Goal: Information Seeking & Learning: Find specific fact

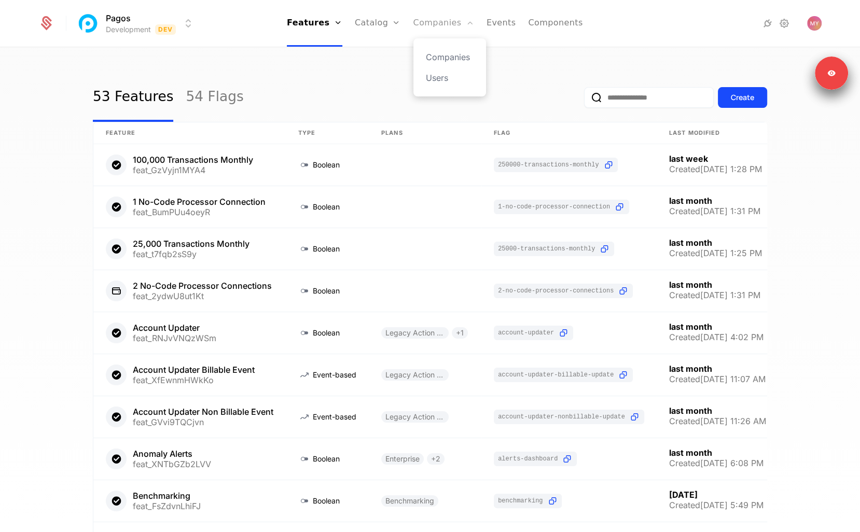
click at [433, 31] on link "Companies" at bounding box center [443, 23] width 61 height 47
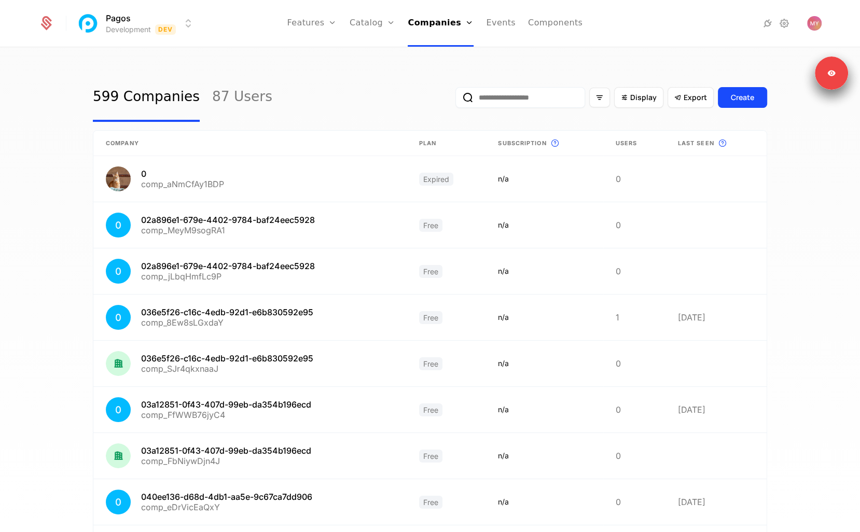
click at [499, 98] on input "email" at bounding box center [520, 97] width 130 height 21
paste input "**********"
type input "**********"
click at [449, 100] on button "submit" at bounding box center [449, 100] width 0 height 0
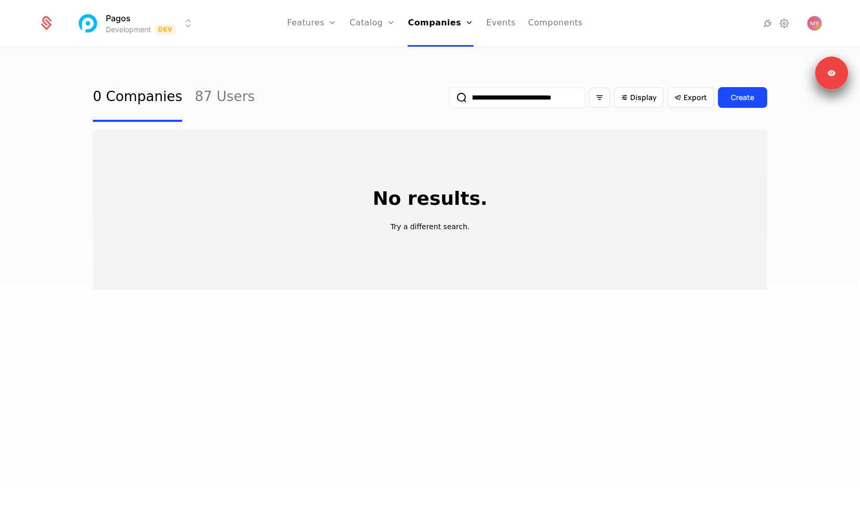
click at [492, 99] on input "**********" at bounding box center [517, 97] width 136 height 21
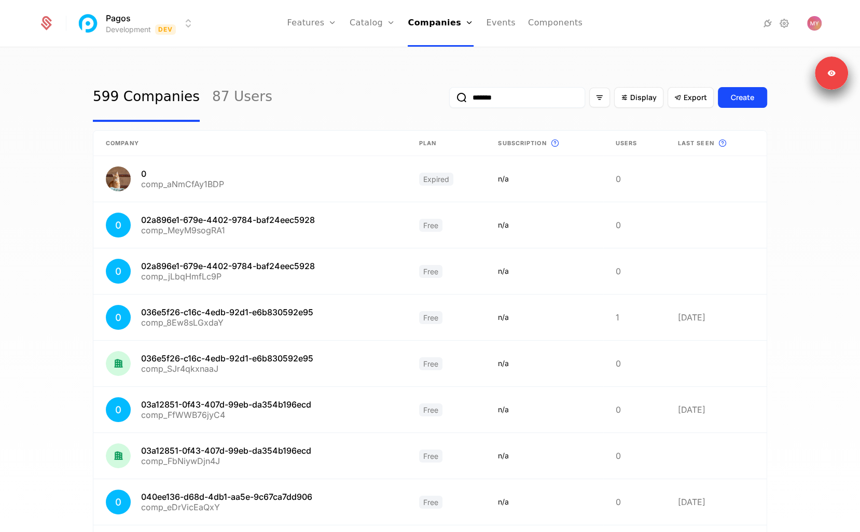
type input "*******"
click at [449, 100] on button "submit" at bounding box center [449, 100] width 0 height 0
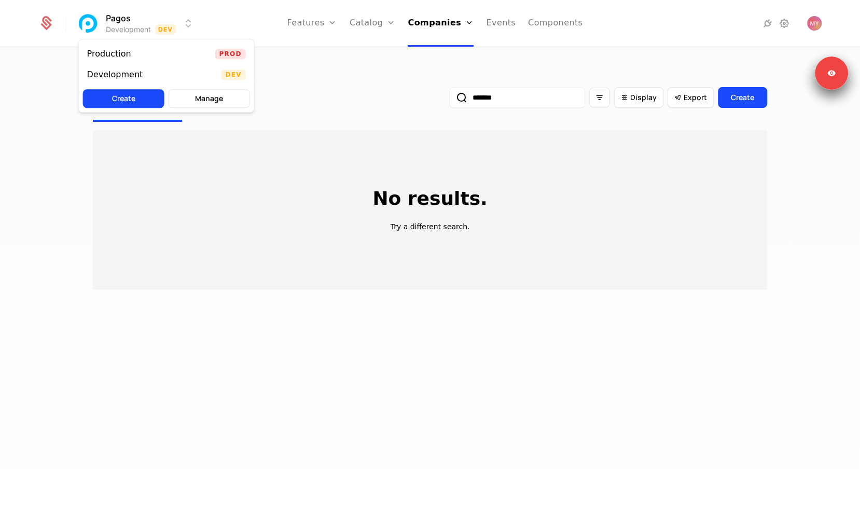
click at [166, 28] on html "Pagos Development Dev Features Features Flags Catalog Plans Add Ons Credits Con…" at bounding box center [430, 266] width 860 height 532
click at [170, 50] on div "Production Prod" at bounding box center [166, 54] width 175 height 21
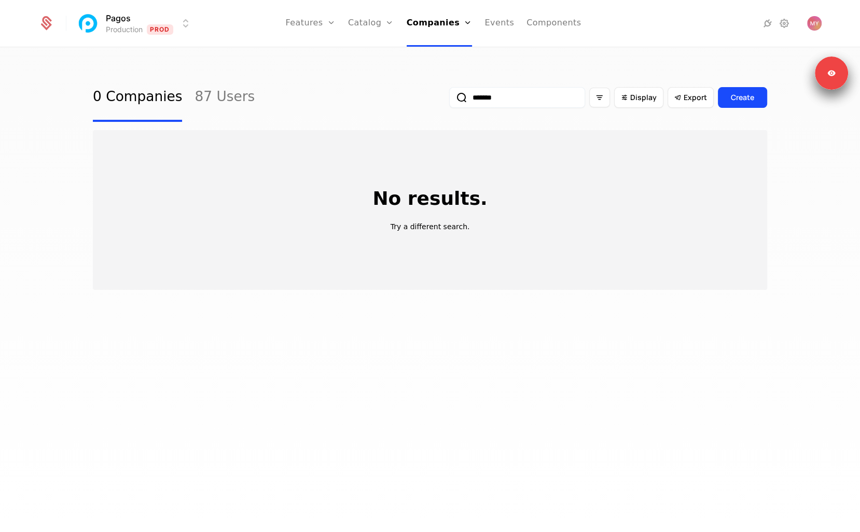
click at [356, 107] on div "0 Companies 87 Users ******* Display Export Create" at bounding box center [430, 97] width 674 height 49
click at [486, 100] on input "*******" at bounding box center [517, 97] width 136 height 21
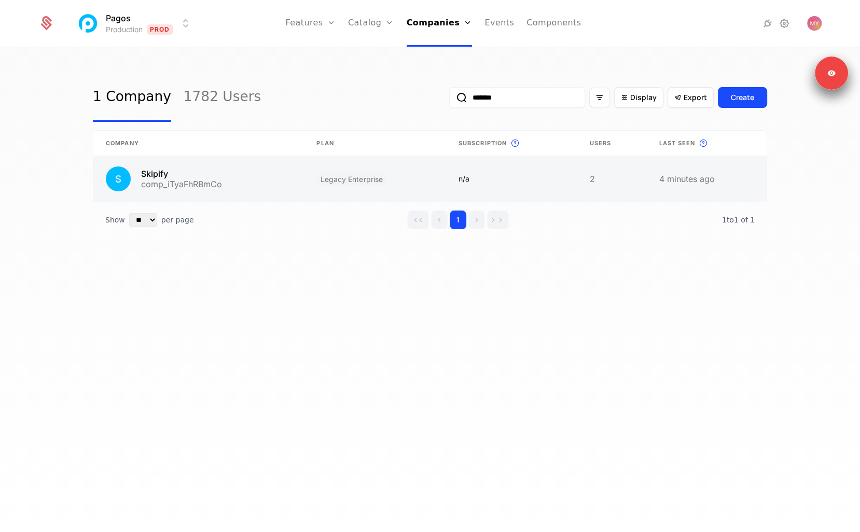
click at [414, 171] on link at bounding box center [375, 179] width 142 height 46
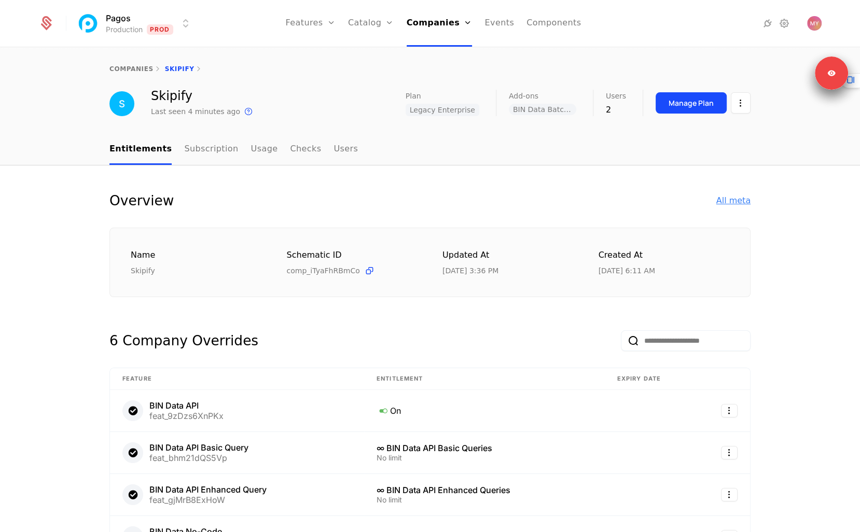
click at [735, 203] on div "All meta" at bounding box center [733, 200] width 34 height 12
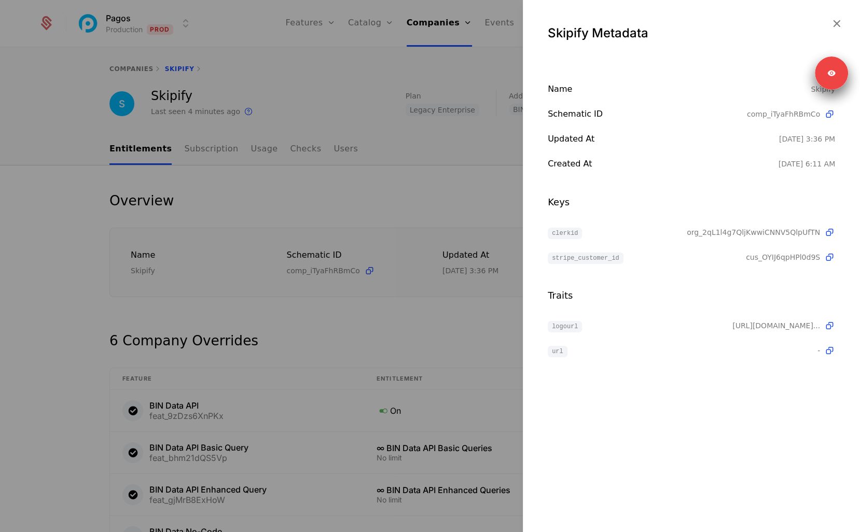
click at [709, 292] on div "Traits" at bounding box center [691, 295] width 287 height 15
click at [683, 381] on div "Skipify Metadata Name Skipify Schematic ID comp_iTyaFhRBmCo Updated at [DATE] 3…" at bounding box center [691, 266] width 337 height 532
click at [468, 175] on div at bounding box center [430, 266] width 860 height 532
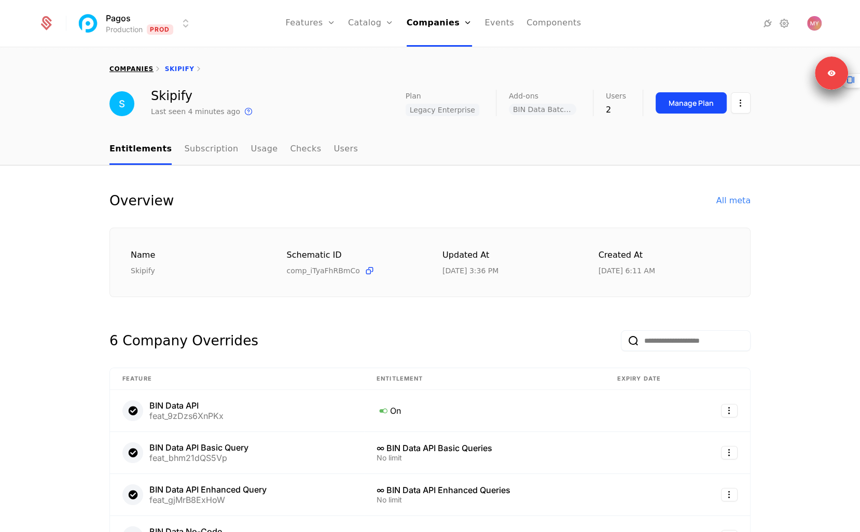
click at [136, 65] on link "companies" at bounding box center [131, 68] width 44 height 7
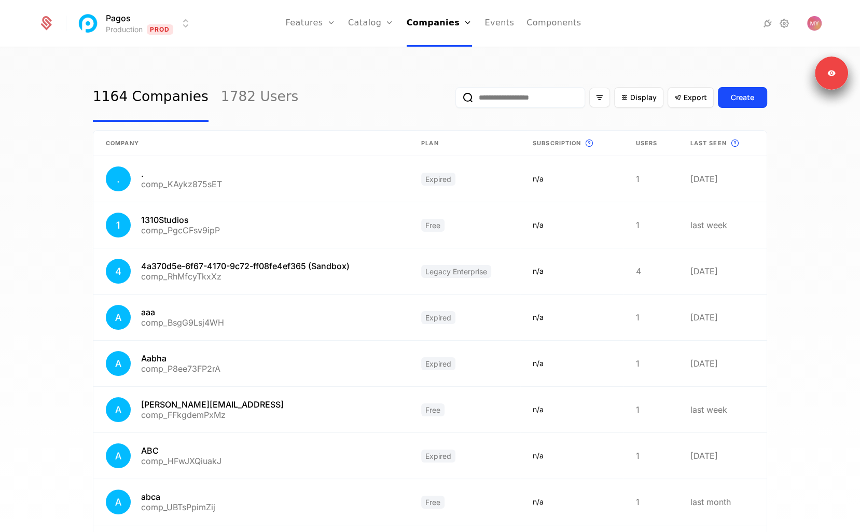
click at [490, 103] on input "email" at bounding box center [520, 97] width 130 height 21
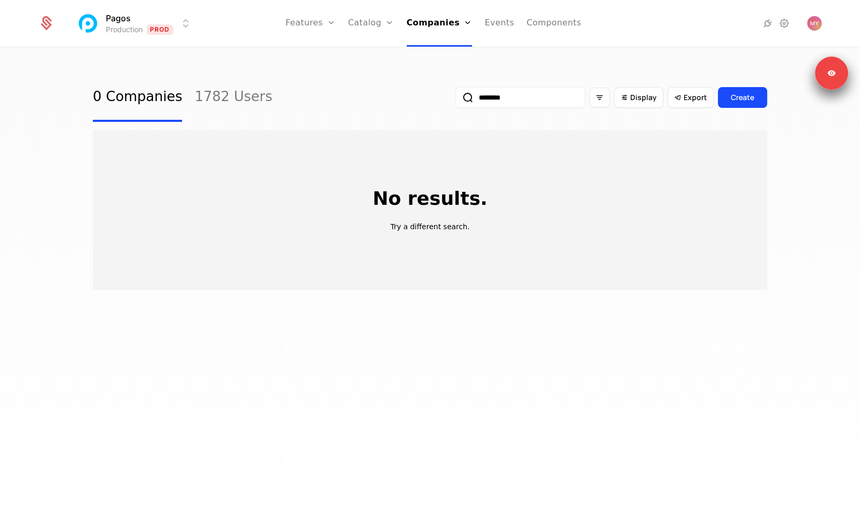
click at [455, 100] on button "submit" at bounding box center [455, 100] width 0 height 0
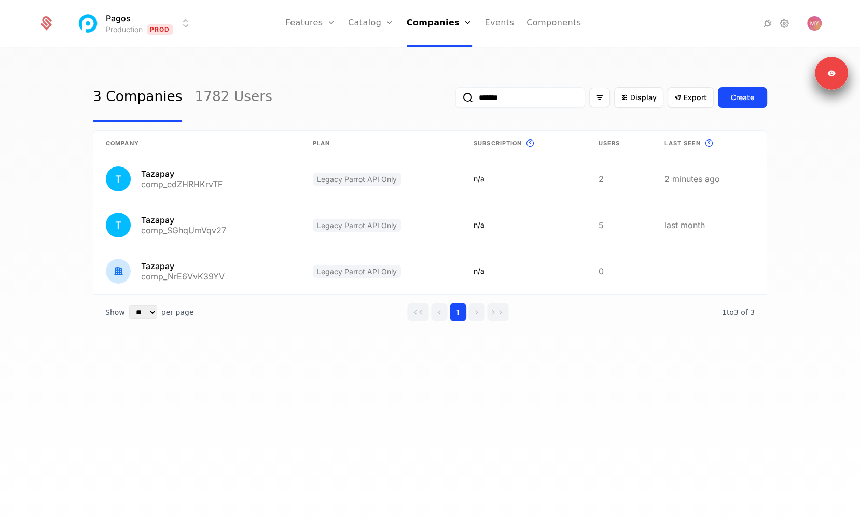
type input "*******"
click at [308, 380] on div "3 Companies 1782 Users ******* Display Export Create Company Plan Subscription …" at bounding box center [430, 293] width 860 height 490
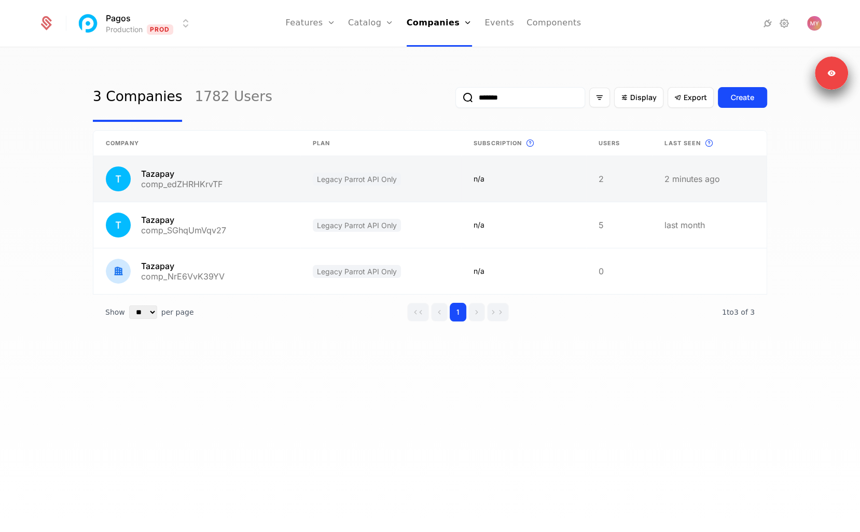
click at [279, 188] on link at bounding box center [196, 179] width 207 height 46
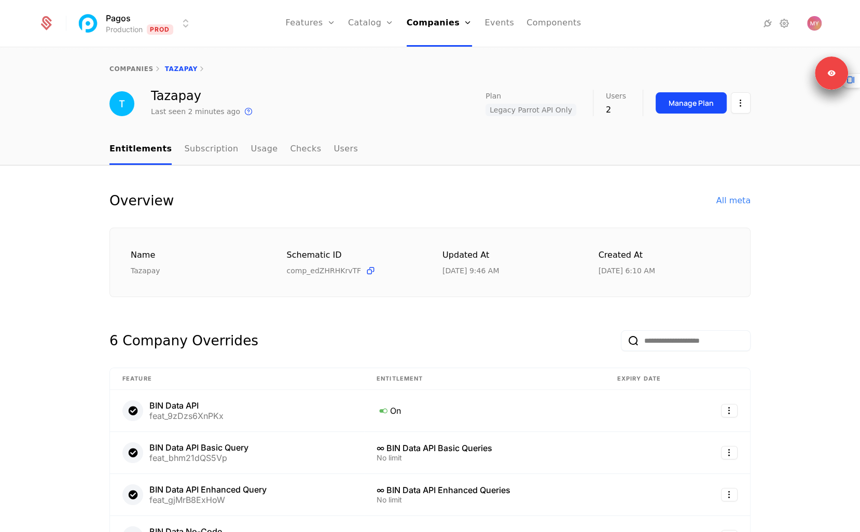
click at [406, 196] on div "Overview All meta" at bounding box center [429, 200] width 641 height 21
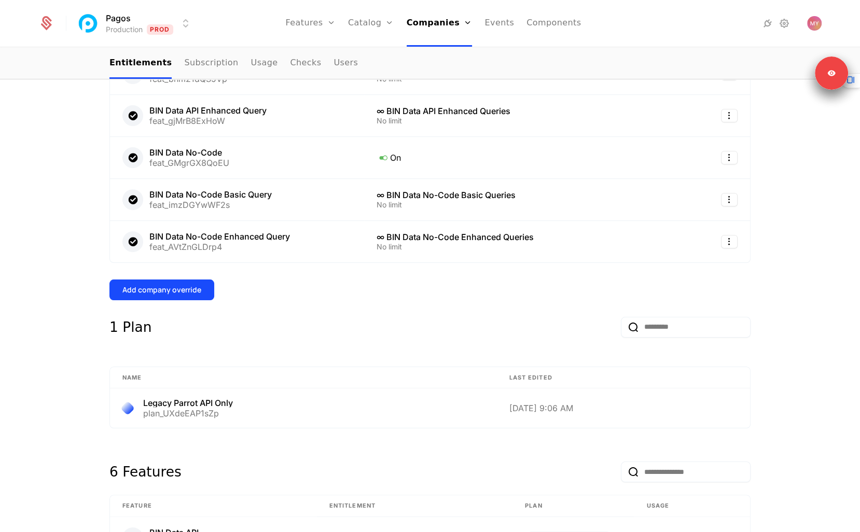
scroll to position [663, 0]
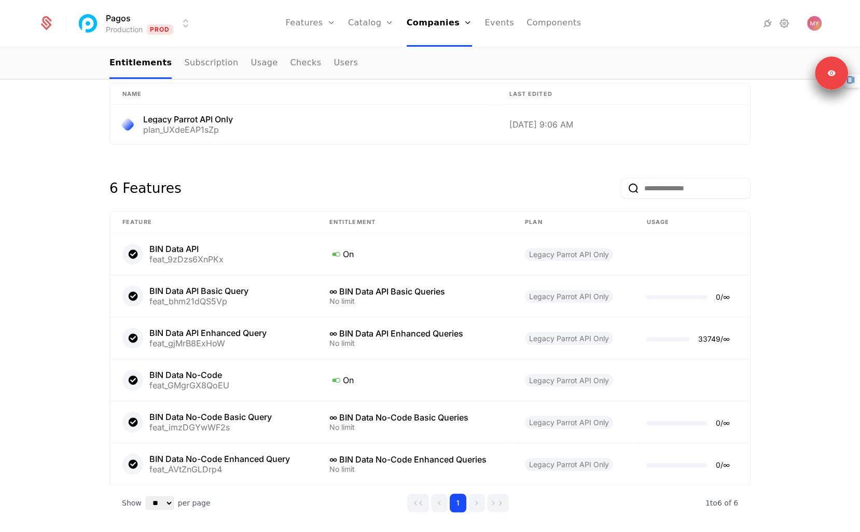
click at [573, 174] on div "6 Features" at bounding box center [429, 186] width 641 height 50
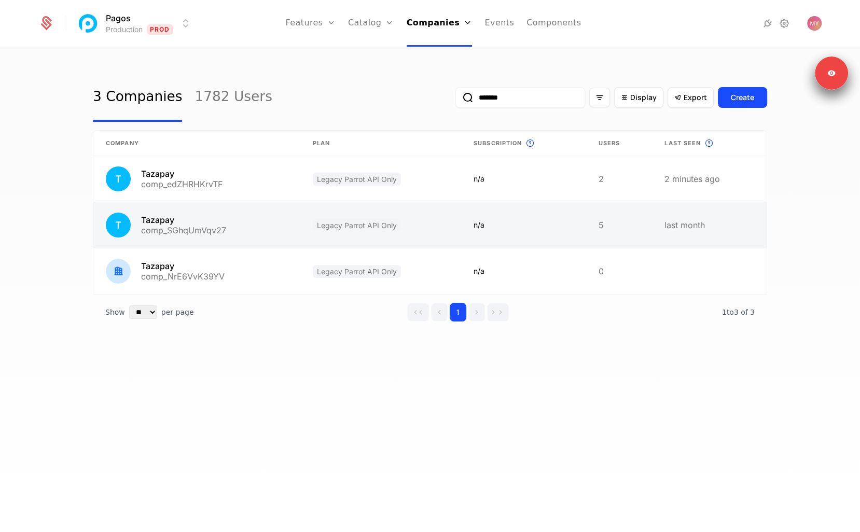
click at [331, 218] on link at bounding box center [380, 225] width 161 height 46
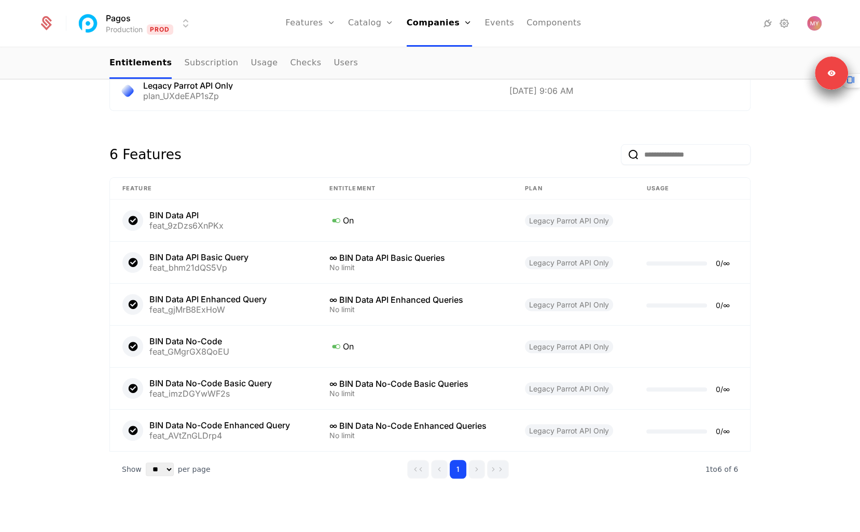
scroll to position [446, 0]
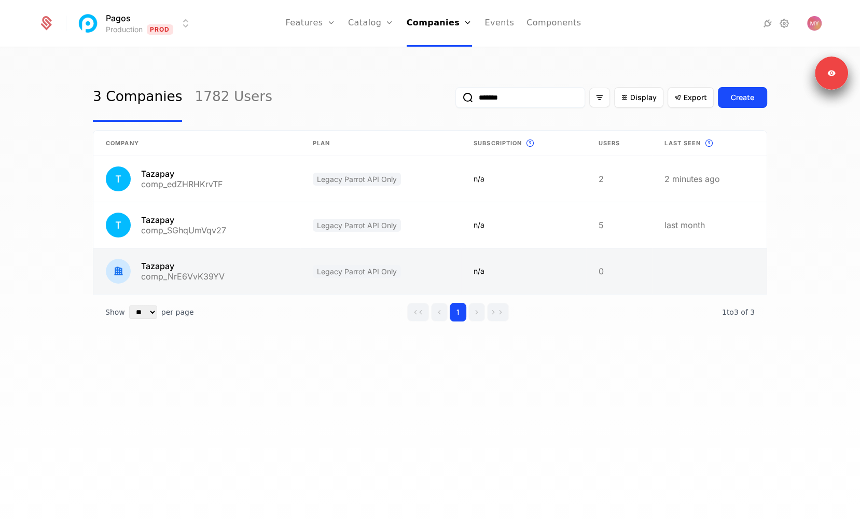
click at [410, 253] on link at bounding box center [380, 271] width 161 height 46
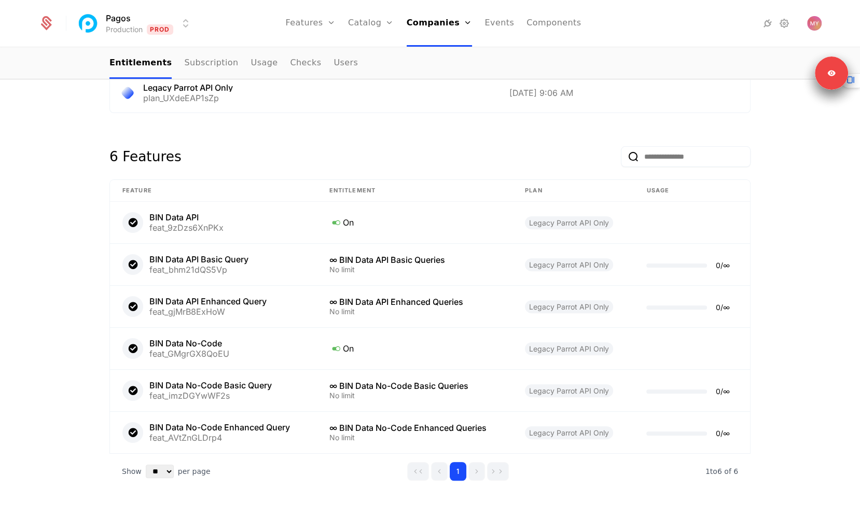
scroll to position [446, 0]
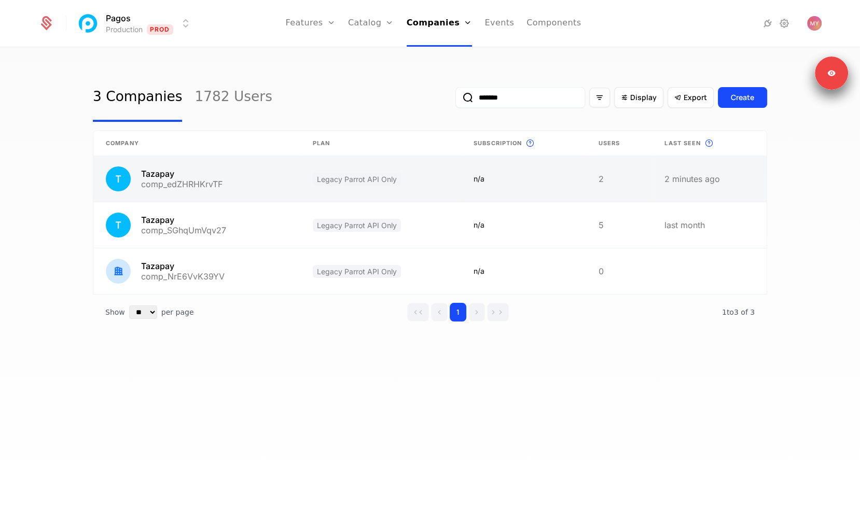
click at [444, 191] on link at bounding box center [380, 179] width 161 height 46
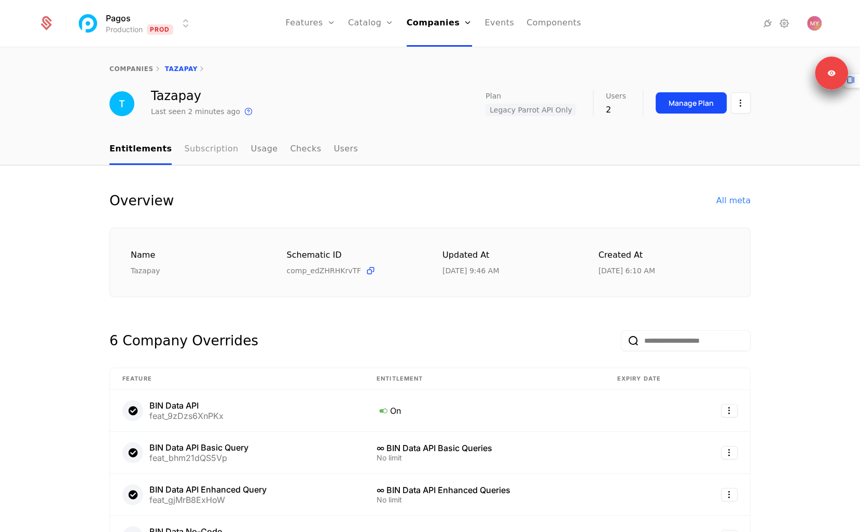
click at [200, 147] on link "Subscription" at bounding box center [211, 149] width 54 height 31
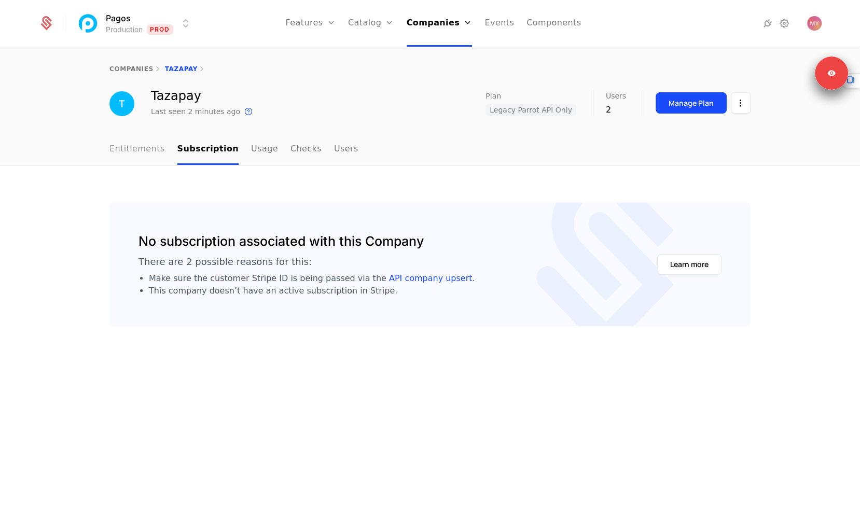
click at [145, 152] on link "Entitlements" at bounding box center [136, 149] width 55 height 31
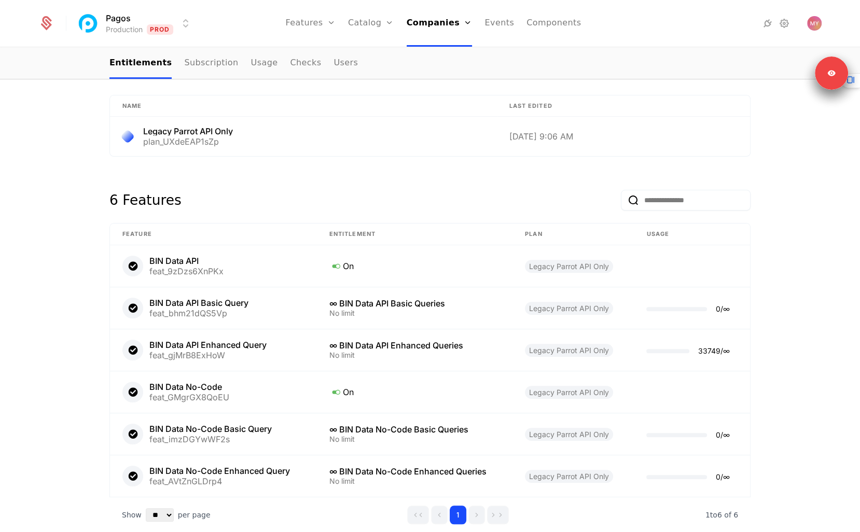
scroll to position [656, 0]
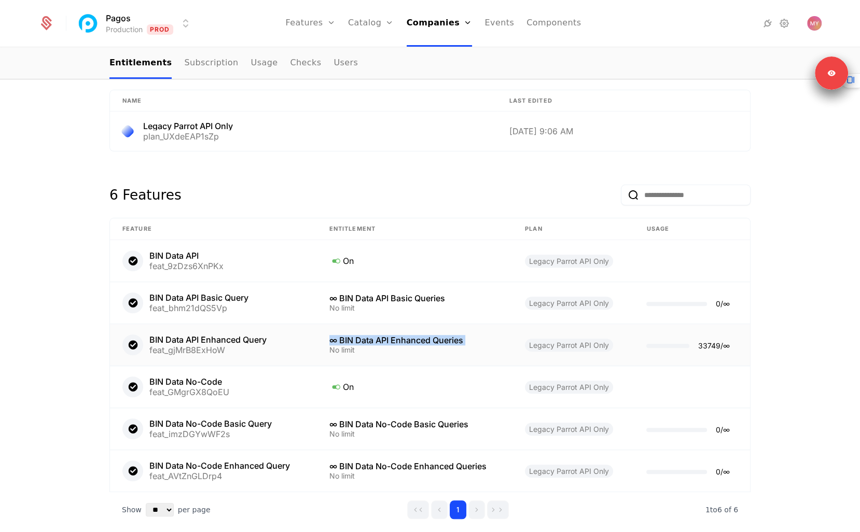
drag, startPoint x: 319, startPoint y: 338, endPoint x: 430, endPoint y: 341, distance: 111.0
click at [430, 341] on td "∞ BIN Data API Enhanced Queries No limit" at bounding box center [415, 345] width 196 height 42
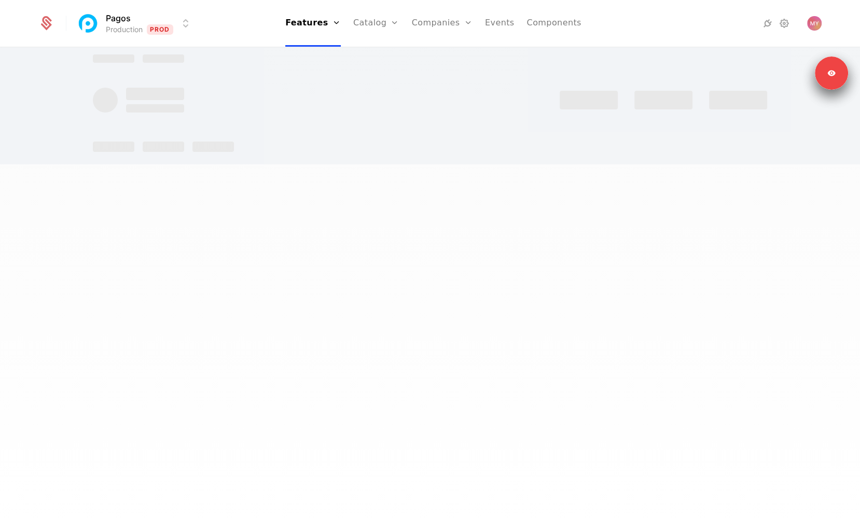
click at [431, 341] on div at bounding box center [430, 266] width 860 height 532
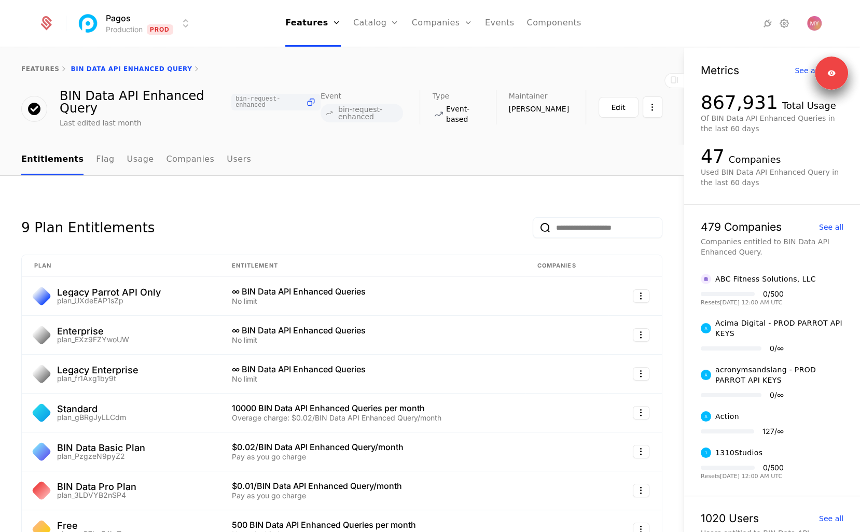
click at [391, 207] on div "9 Plan Entitlements" at bounding box center [341, 219] width 641 height 37
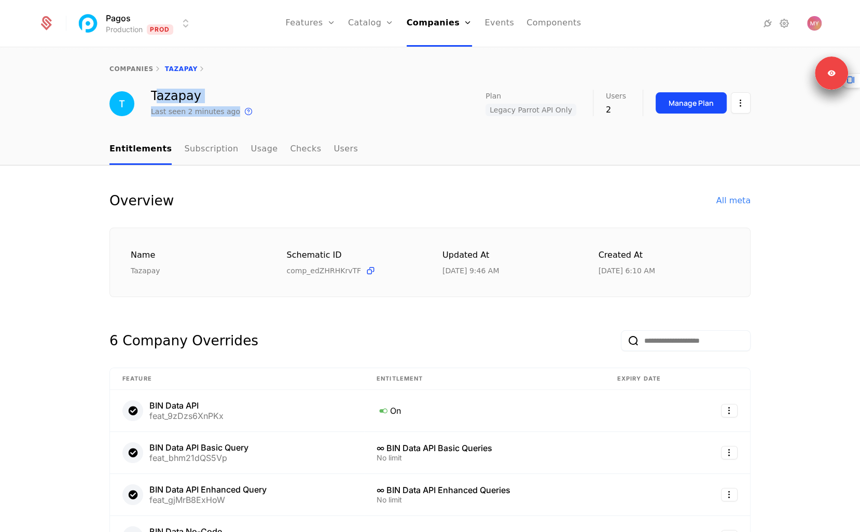
drag, startPoint x: 161, startPoint y: 99, endPoint x: 249, endPoint y: 106, distance: 87.9
click at [248, 106] on div "Tazapay Last seen 2 minutes ago This is the date a track or identify event asso…" at bounding box center [429, 104] width 641 height 28
click at [249, 106] on div "Tazapay Last seen 2 minutes ago This is the date a track or identify event asso…" at bounding box center [429, 104] width 641 height 28
click at [741, 200] on div "All meta" at bounding box center [733, 200] width 34 height 12
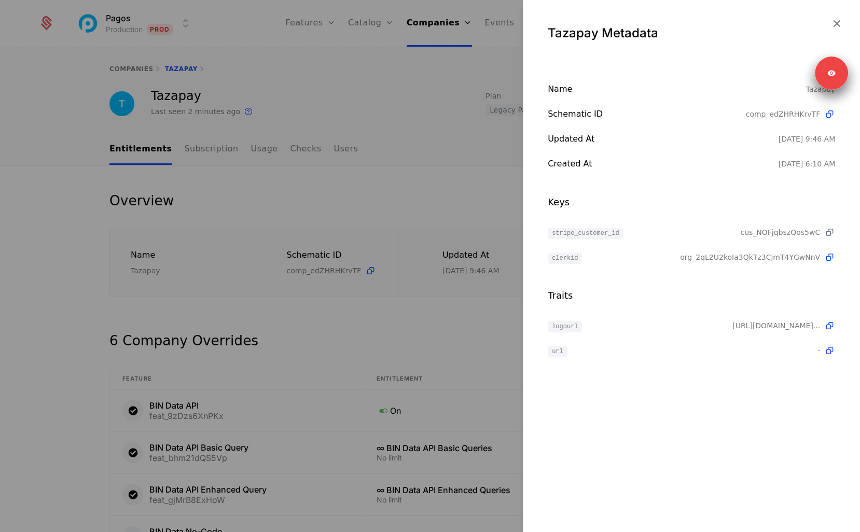
click at [830, 232] on icon at bounding box center [829, 232] width 11 height 11
click at [358, 188] on div at bounding box center [430, 266] width 860 height 532
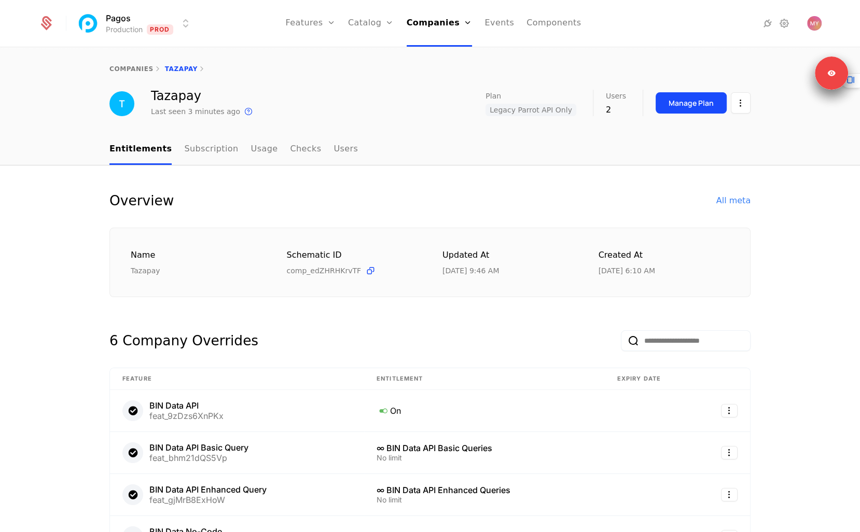
click at [534, 113] on span "Legacy Parrot API Only" at bounding box center [530, 110] width 91 height 12
